Goal: Task Accomplishment & Management: Use online tool/utility

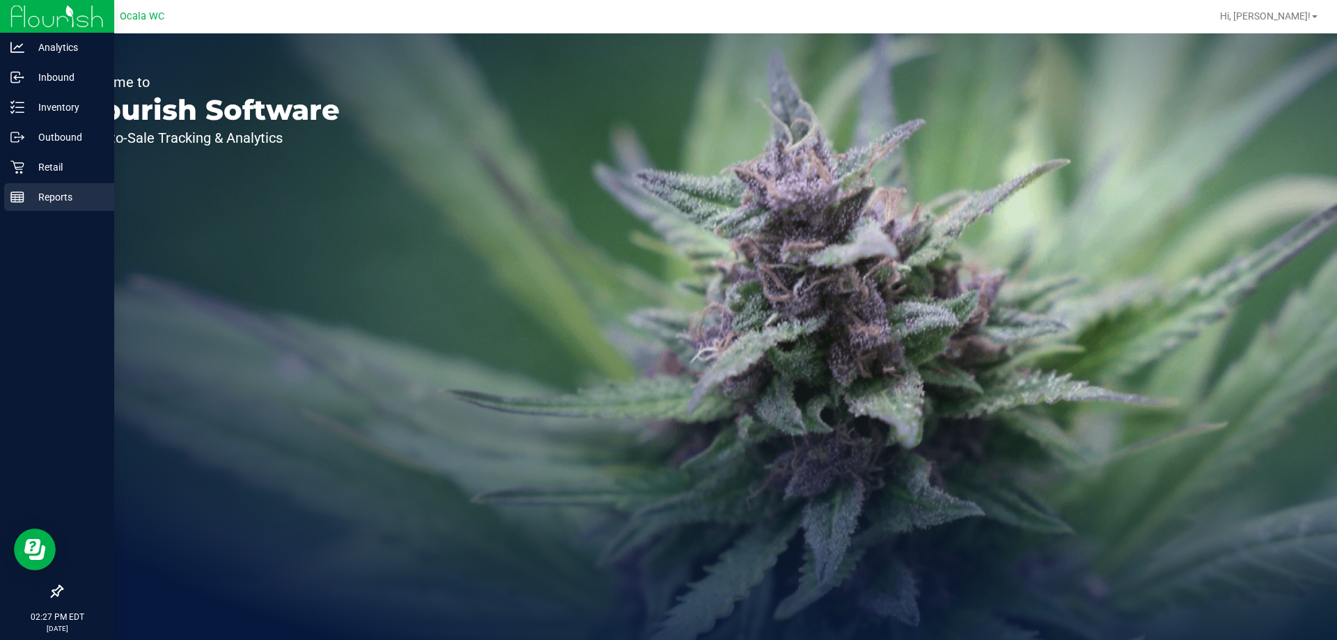
click at [49, 206] on div "Reports" at bounding box center [59, 197] width 110 height 28
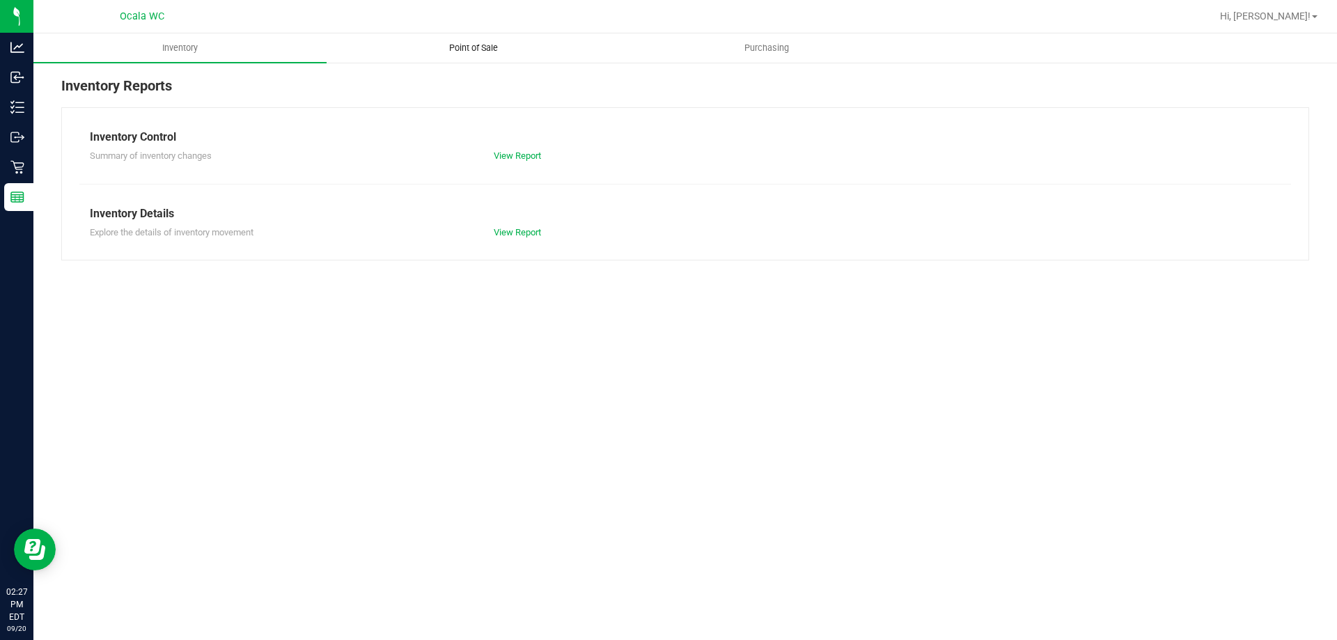
click at [492, 45] on span "Point of Sale" at bounding box center [473, 48] width 86 height 13
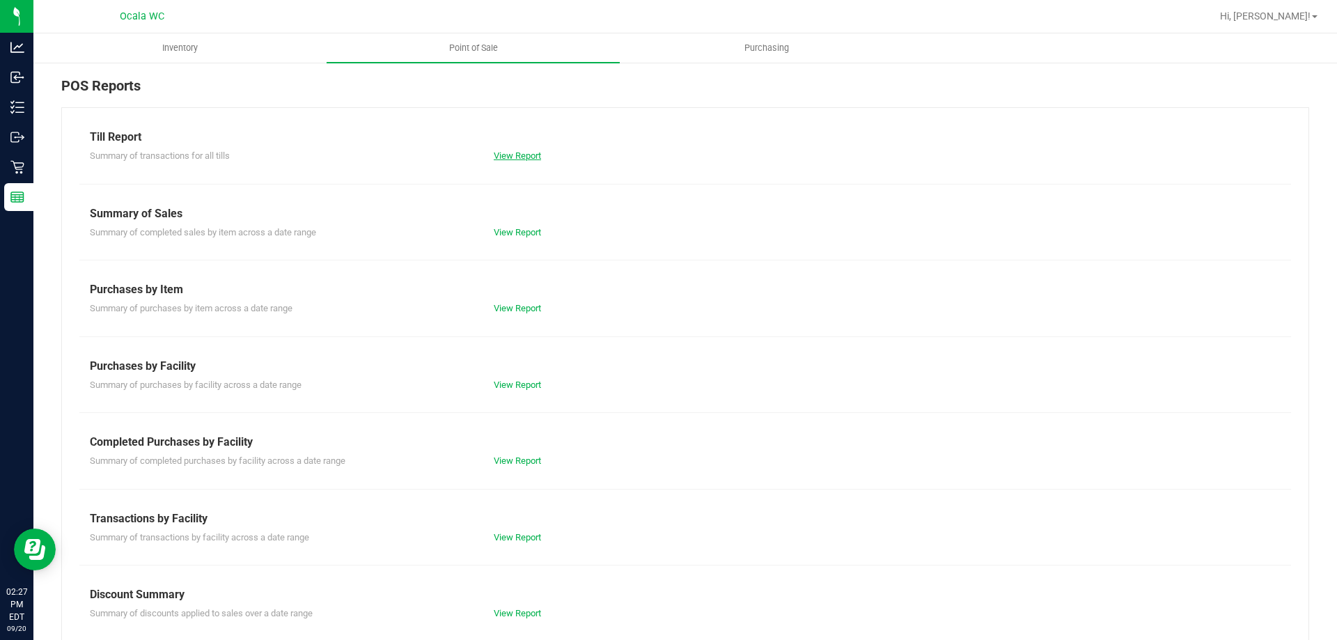
click at [514, 157] on link "View Report" at bounding box center [517, 155] width 47 height 10
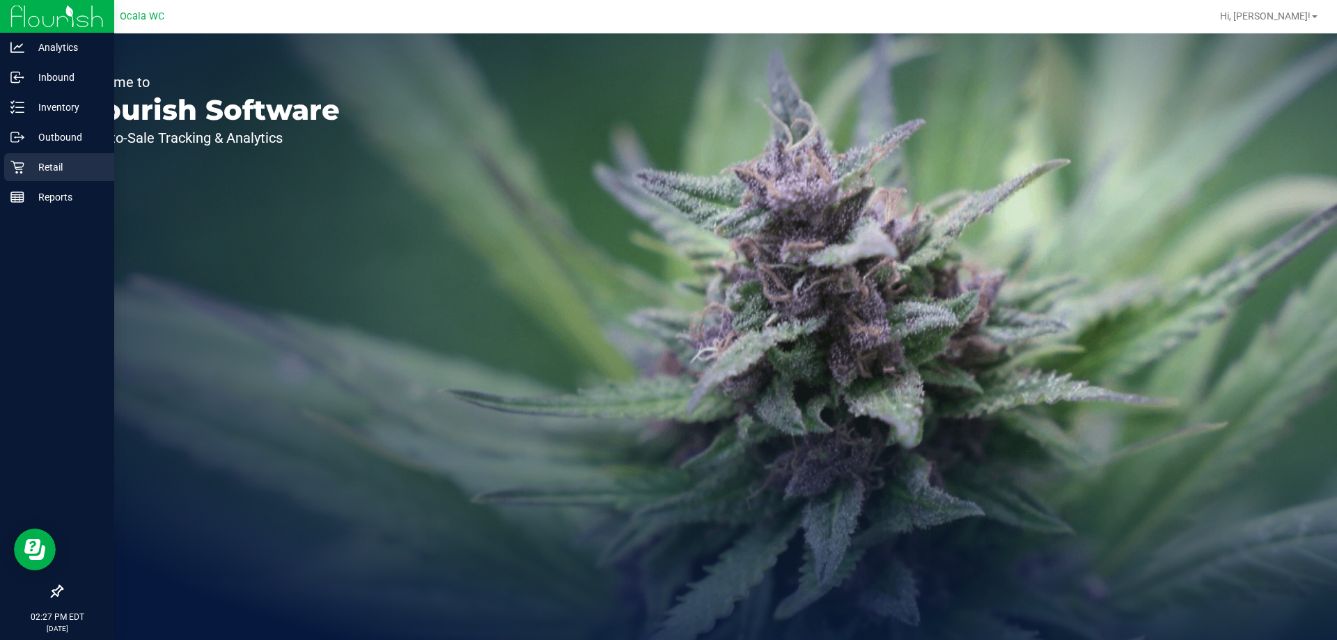
click at [45, 164] on p "Retail" at bounding box center [66, 167] width 84 height 17
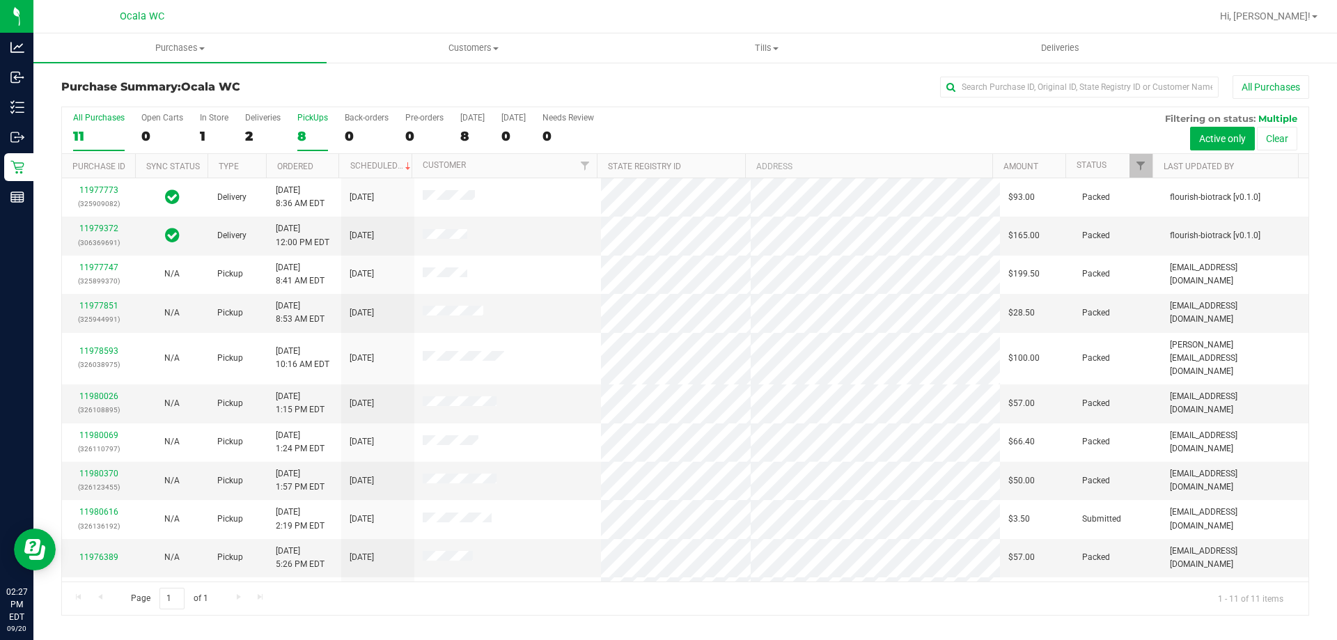
click at [301, 140] on div "8" at bounding box center [312, 136] width 31 height 16
click at [0, 0] on input "PickUps 8" at bounding box center [0, 0] width 0 height 0
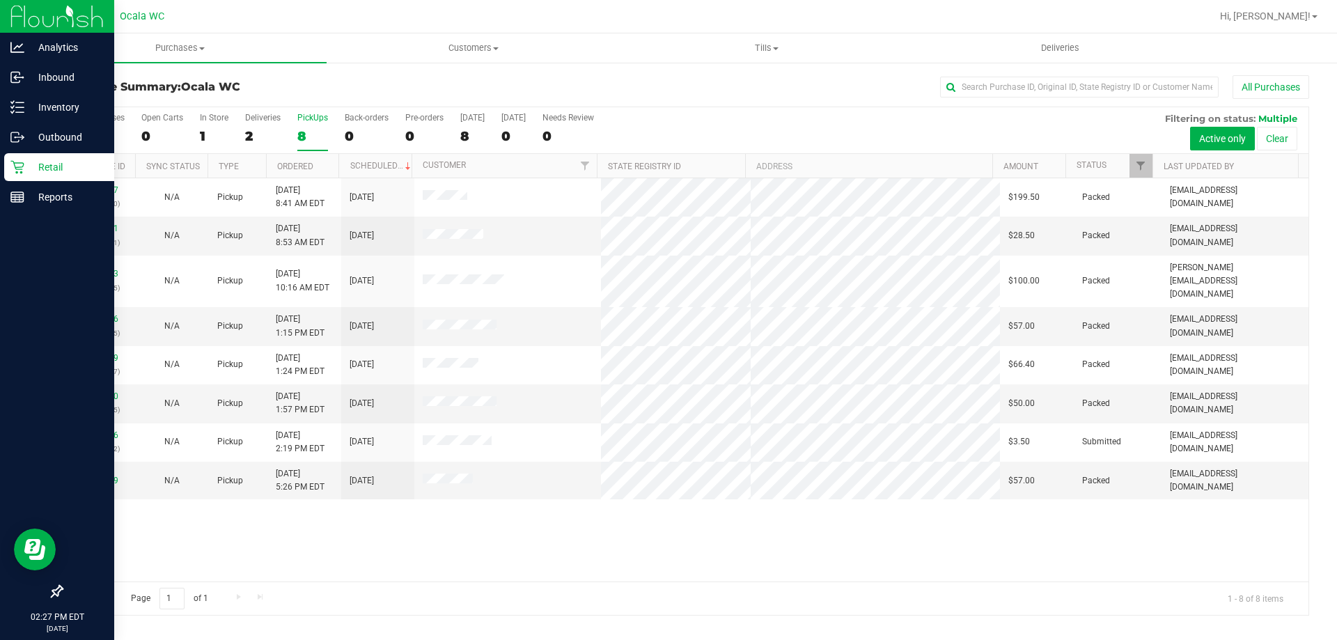
click at [32, 172] on p "Retail" at bounding box center [66, 167] width 84 height 17
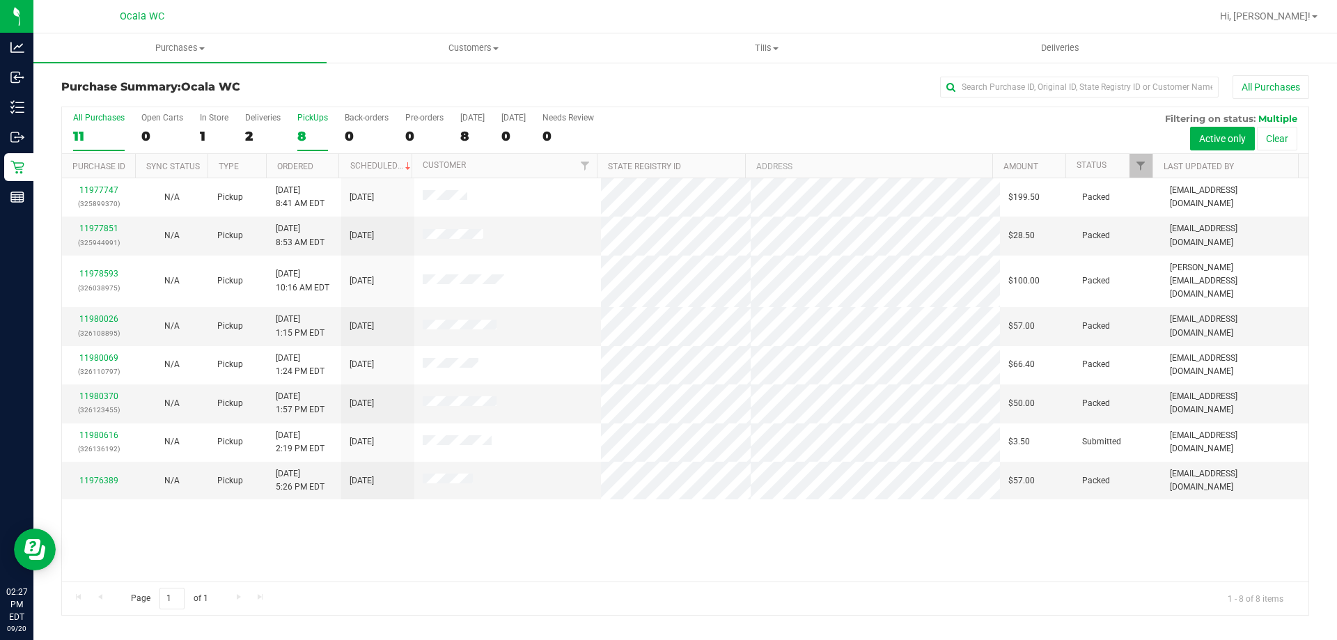
click at [85, 134] on div "11" at bounding box center [99, 136] width 52 height 16
click at [0, 0] on input "All Purchases 11" at bounding box center [0, 0] width 0 height 0
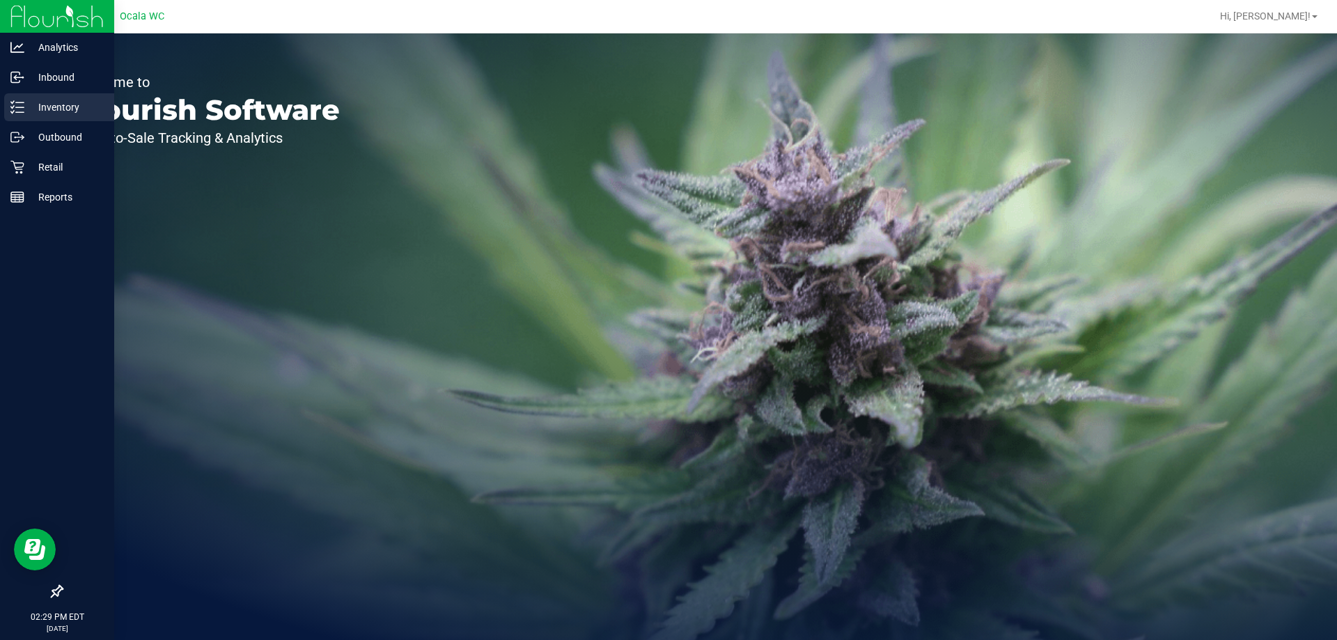
click at [63, 107] on p "Inventory" at bounding box center [66, 107] width 84 height 17
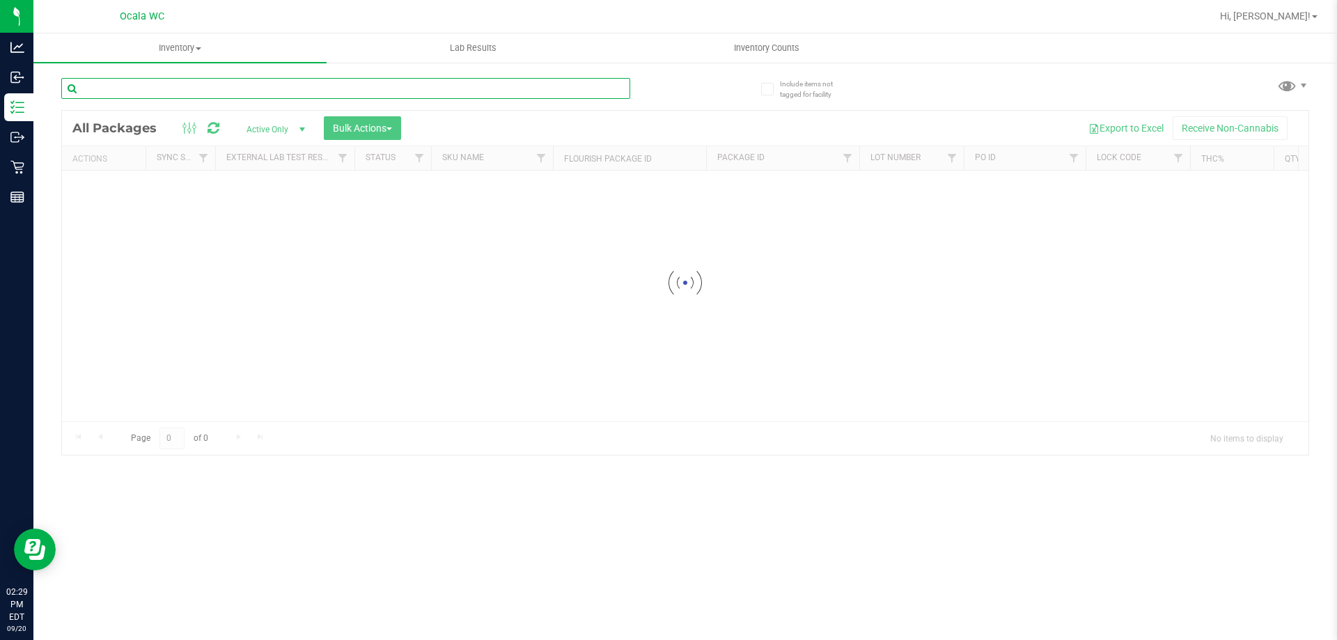
click at [103, 91] on input "text" at bounding box center [345, 88] width 569 height 21
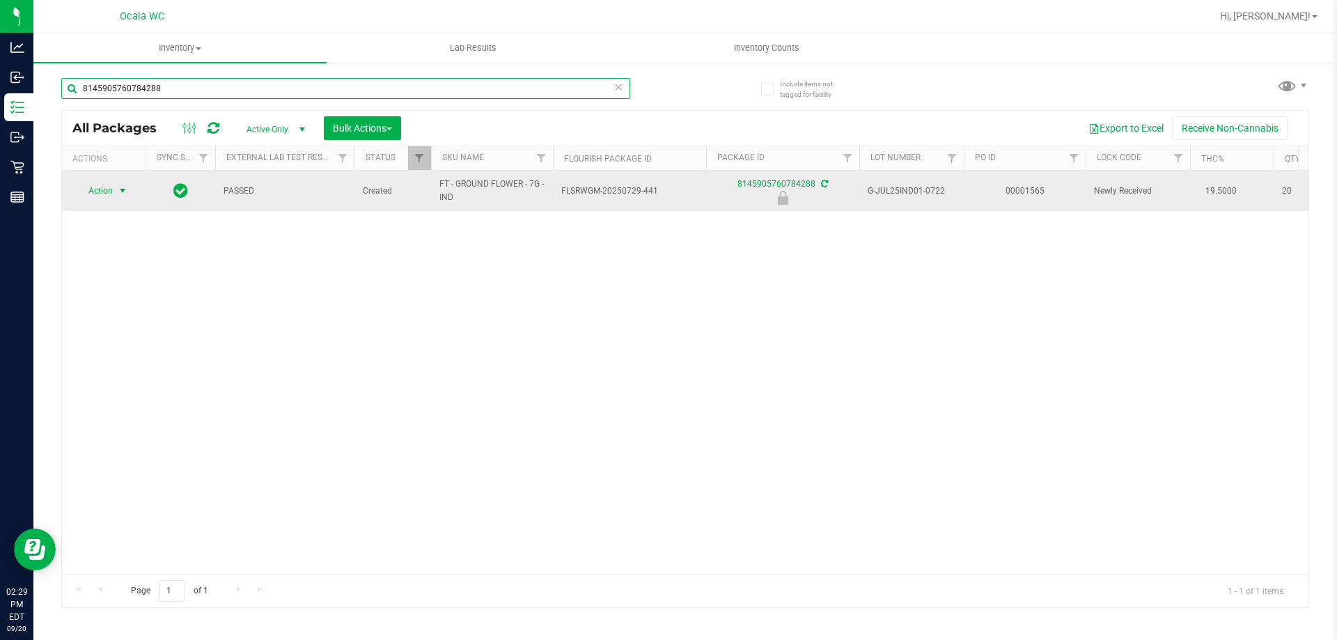
type input "8145905760784288"
click at [91, 190] on span "Action" at bounding box center [95, 190] width 38 height 19
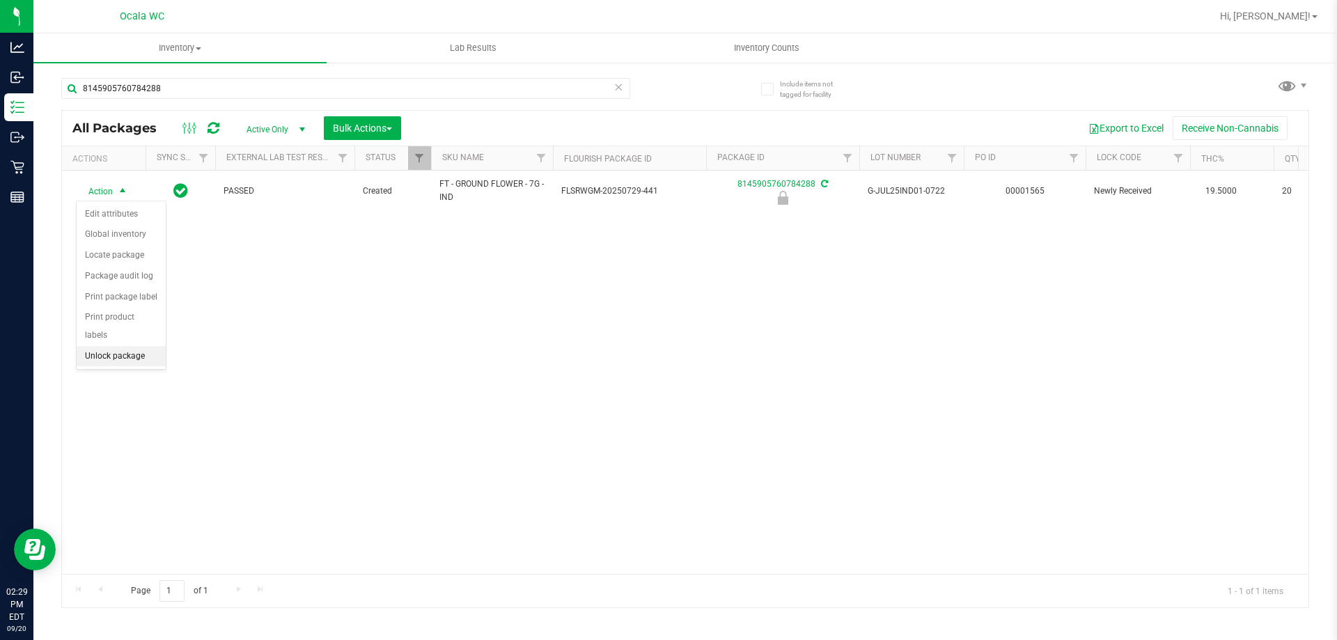
click at [104, 346] on li "Unlock package" at bounding box center [121, 356] width 89 height 21
